Goal: Transaction & Acquisition: Purchase product/service

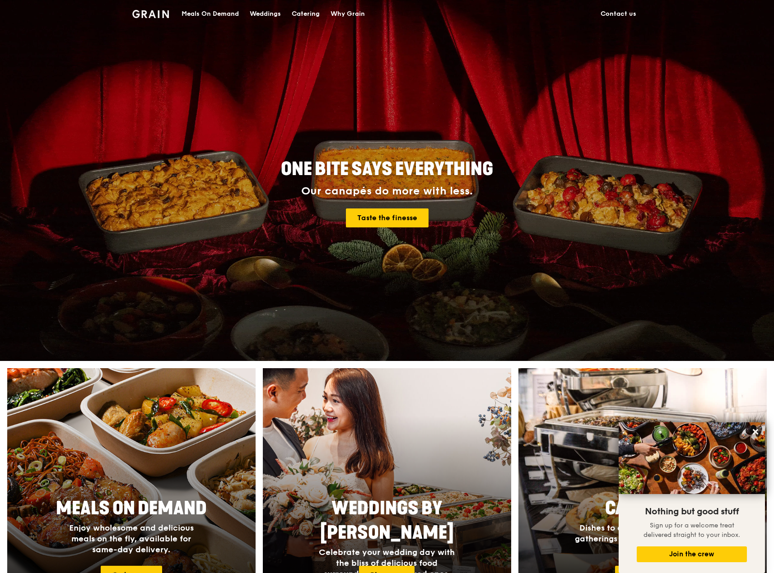
click at [147, 387] on img at bounding box center [131, 488] width 273 height 262
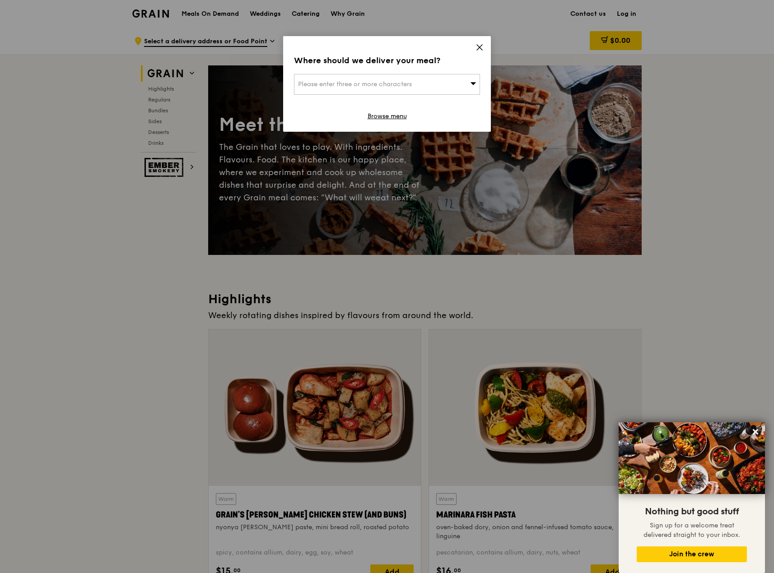
click at [455, 86] on div "Please enter three or more characters" at bounding box center [387, 84] width 186 height 21
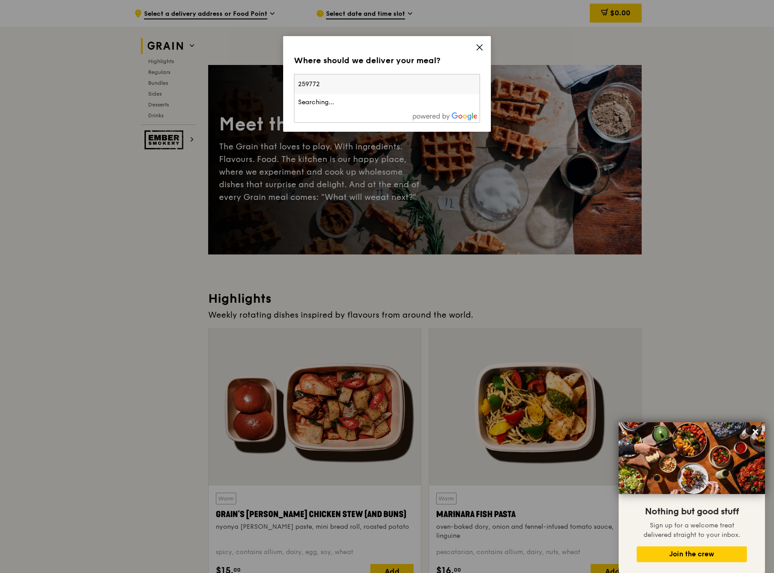
scroll to position [90, 0]
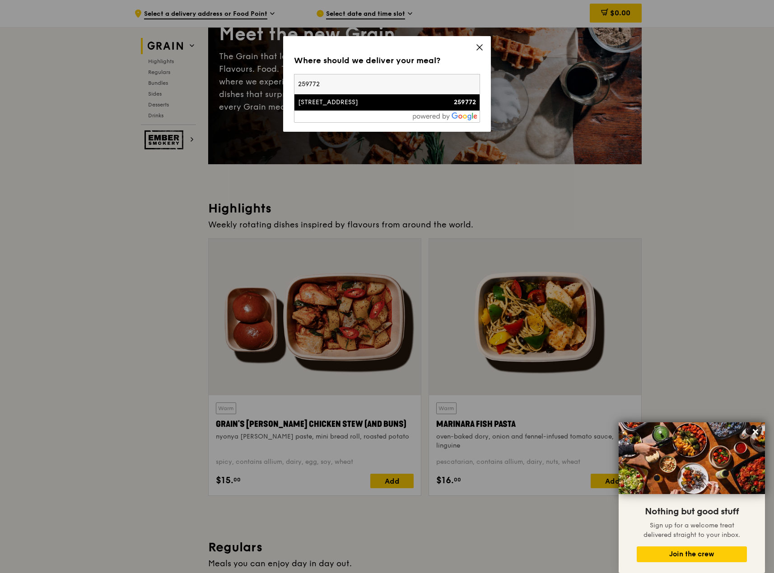
type input "259772"
click at [358, 102] on div "[STREET_ADDRESS]" at bounding box center [365, 102] width 134 height 9
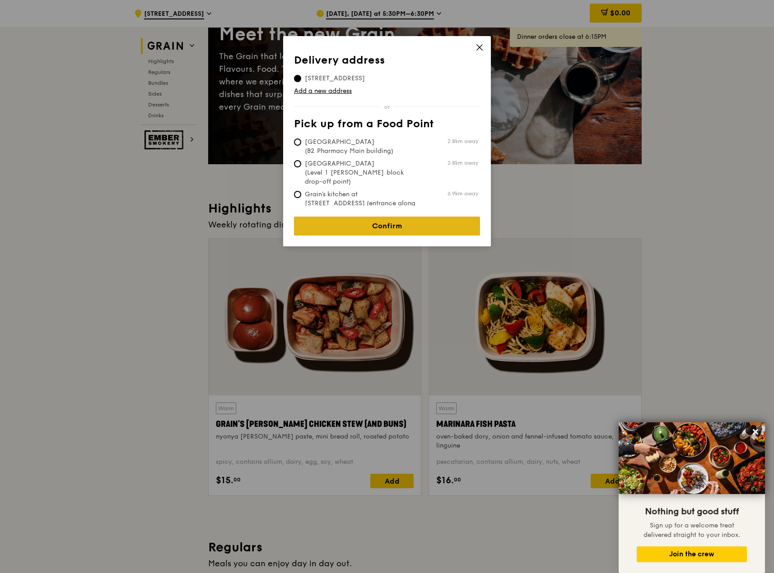
click at [384, 217] on link "Confirm" at bounding box center [387, 226] width 186 height 19
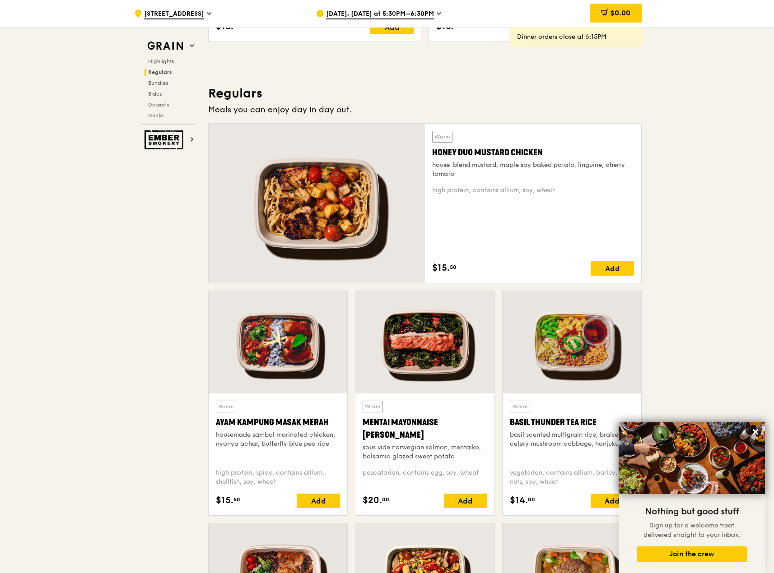
scroll to position [0, 0]
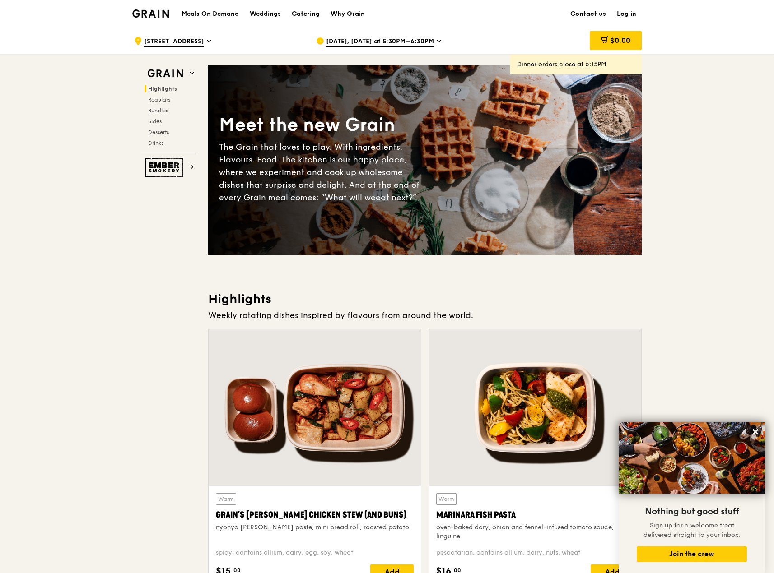
click at [403, 44] on span "[DATE], [DATE] at 5:30PM–6:30PM" at bounding box center [380, 42] width 108 height 10
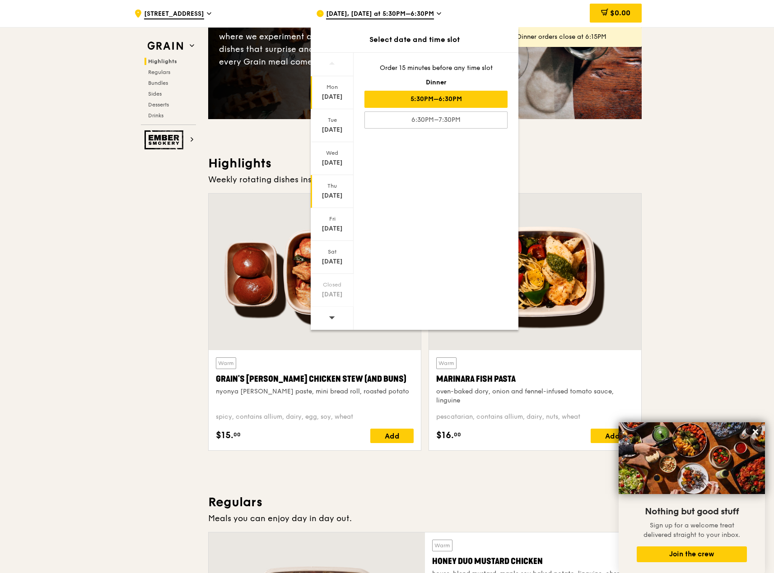
scroll to position [181, 0]
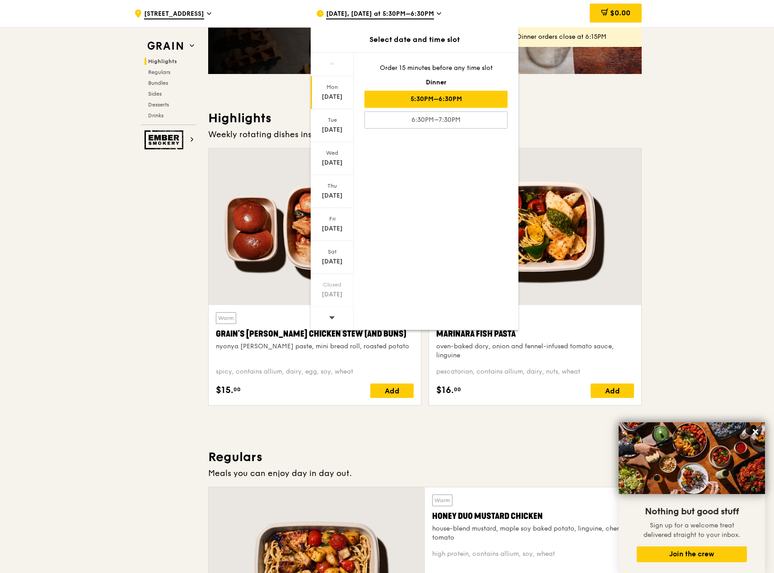
click at [326, 318] on div at bounding box center [332, 318] width 43 height 23
click at [331, 318] on icon at bounding box center [332, 318] width 6 height 3
click at [330, 320] on icon at bounding box center [332, 317] width 6 height 7
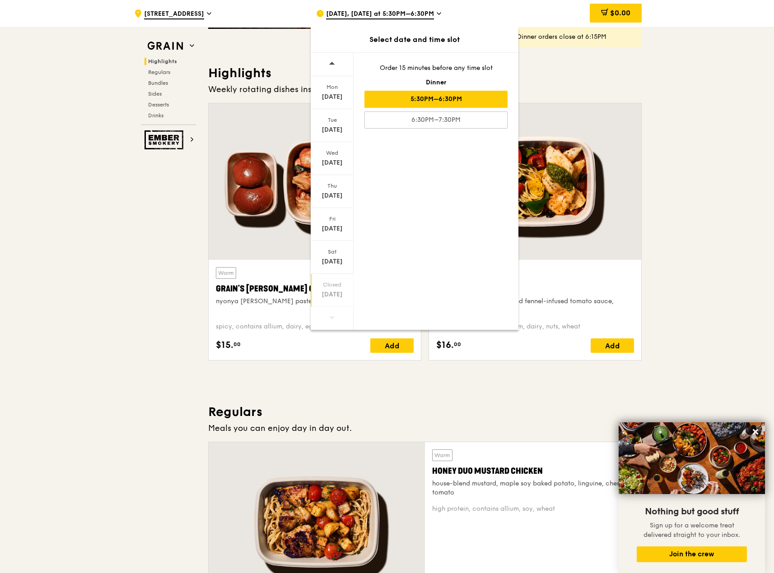
scroll to position [271, 0]
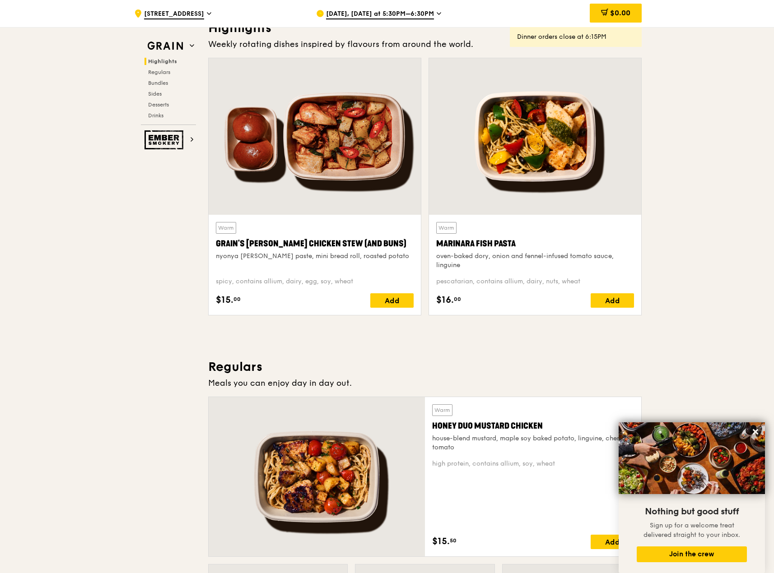
scroll to position [135, 0]
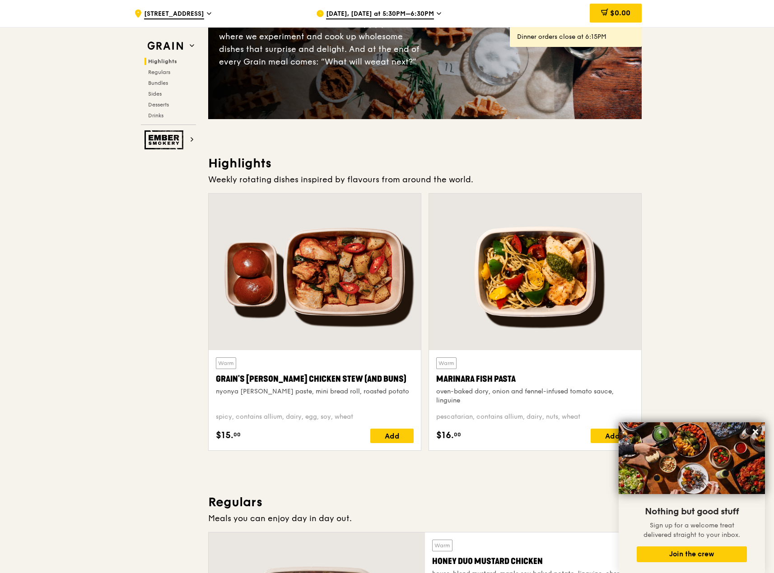
click at [419, 19] on div "[DATE], [DATE] at 5:30PM–6:30PM" at bounding box center [400, 13] width 168 height 27
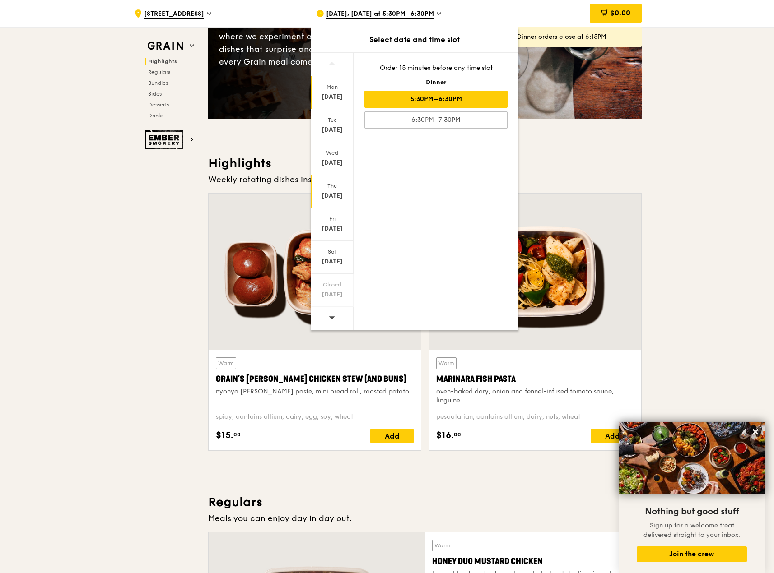
click at [334, 199] on div "[DATE]" at bounding box center [332, 195] width 40 height 9
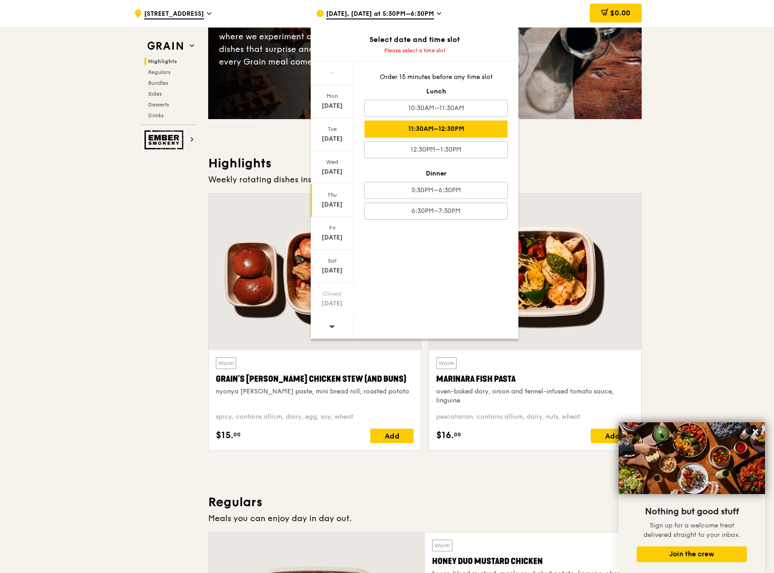
click at [466, 127] on div "11:30AM–12:30PM" at bounding box center [435, 129] width 143 height 17
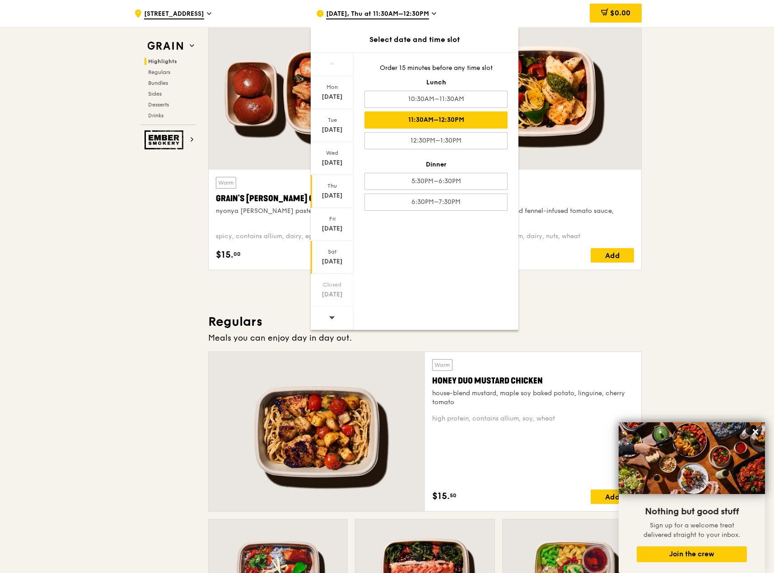
scroll to position [361, 0]
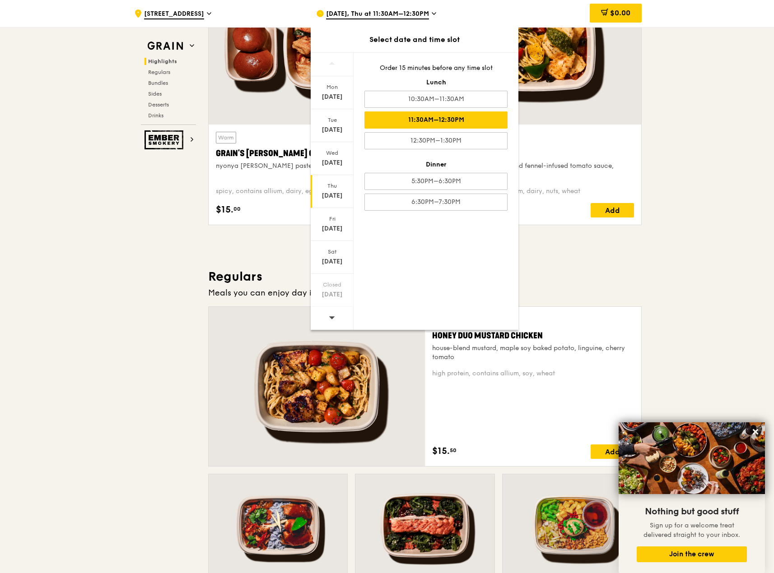
click at [329, 317] on icon at bounding box center [332, 317] width 6 height 7
